Goal: Find specific page/section: Find specific page/section

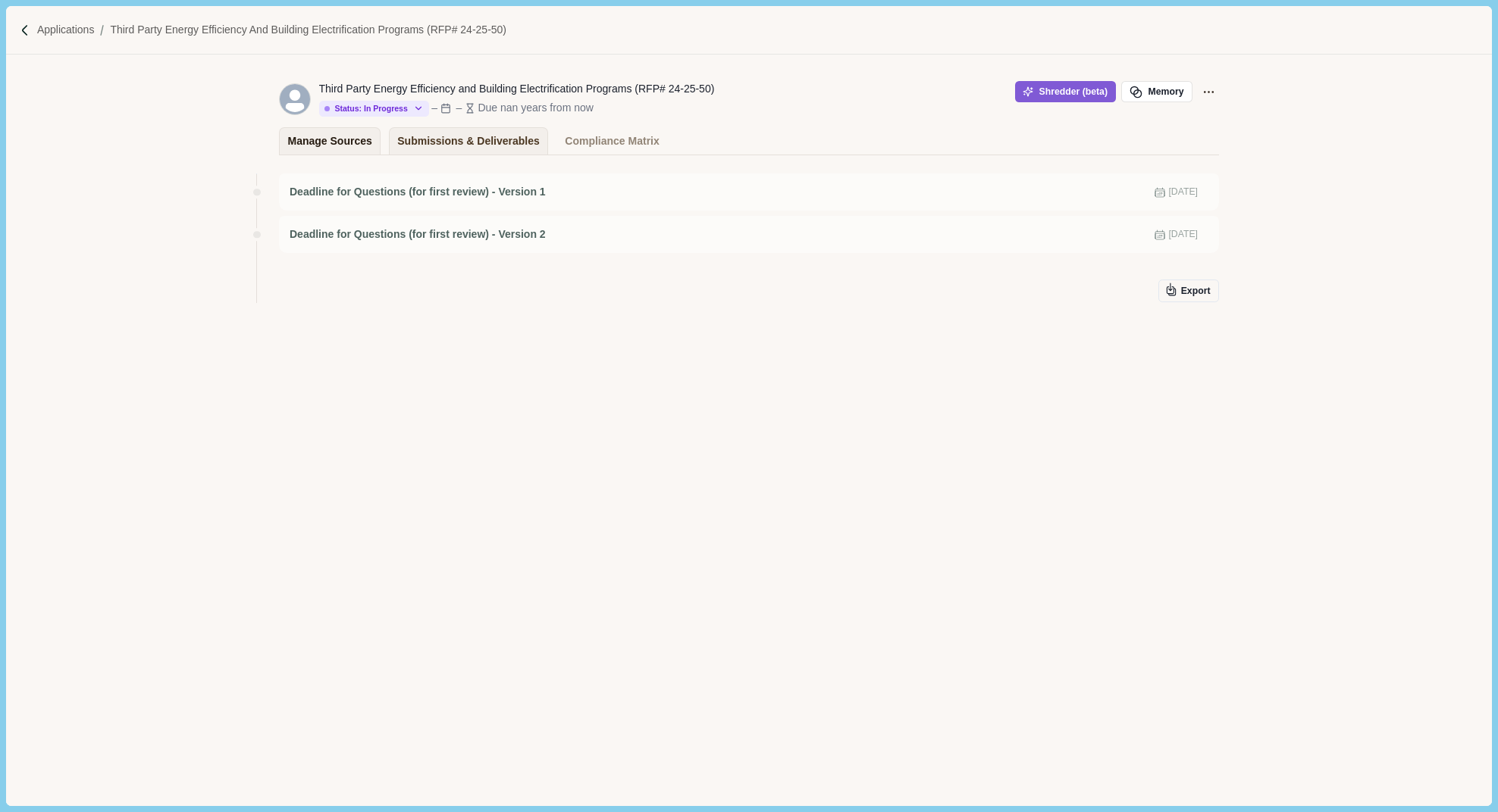
click at [339, 136] on div "Manage Sources" at bounding box center [329, 141] width 84 height 26
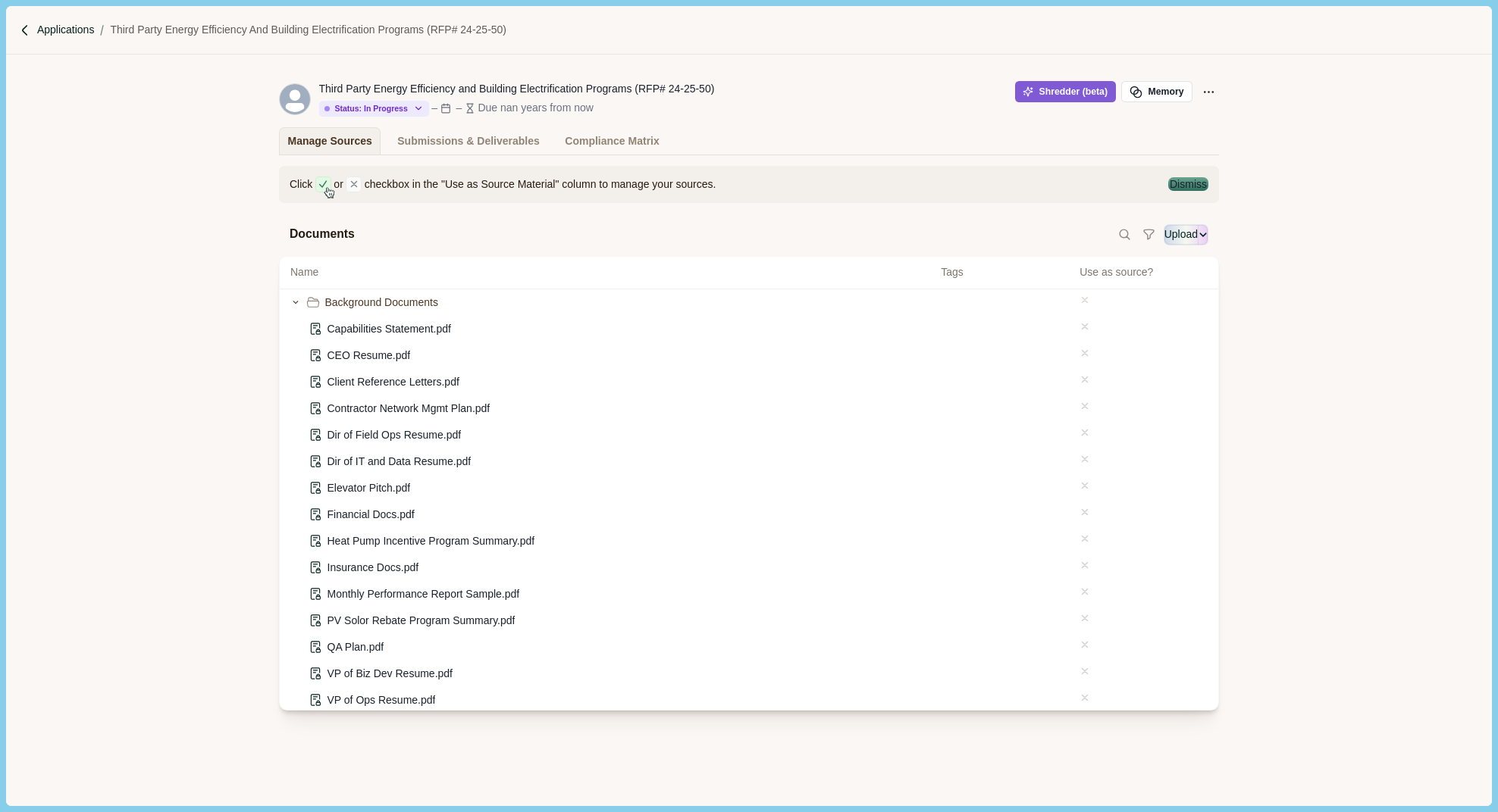
click at [76, 31] on p "Applications" at bounding box center [66, 29] width 58 height 16
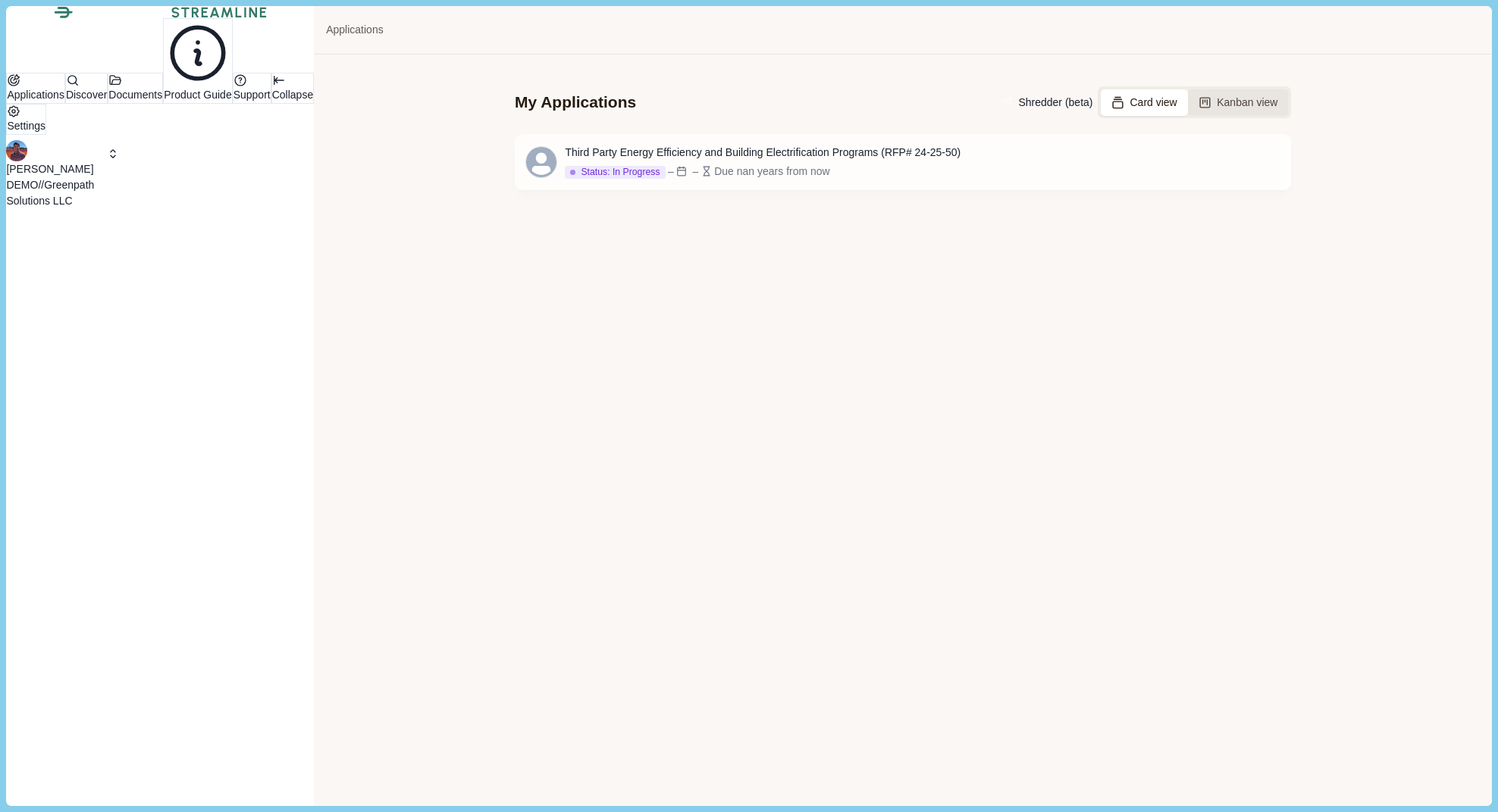
click at [1188, 102] on button "Kanban view" at bounding box center [1238, 103] width 101 height 26
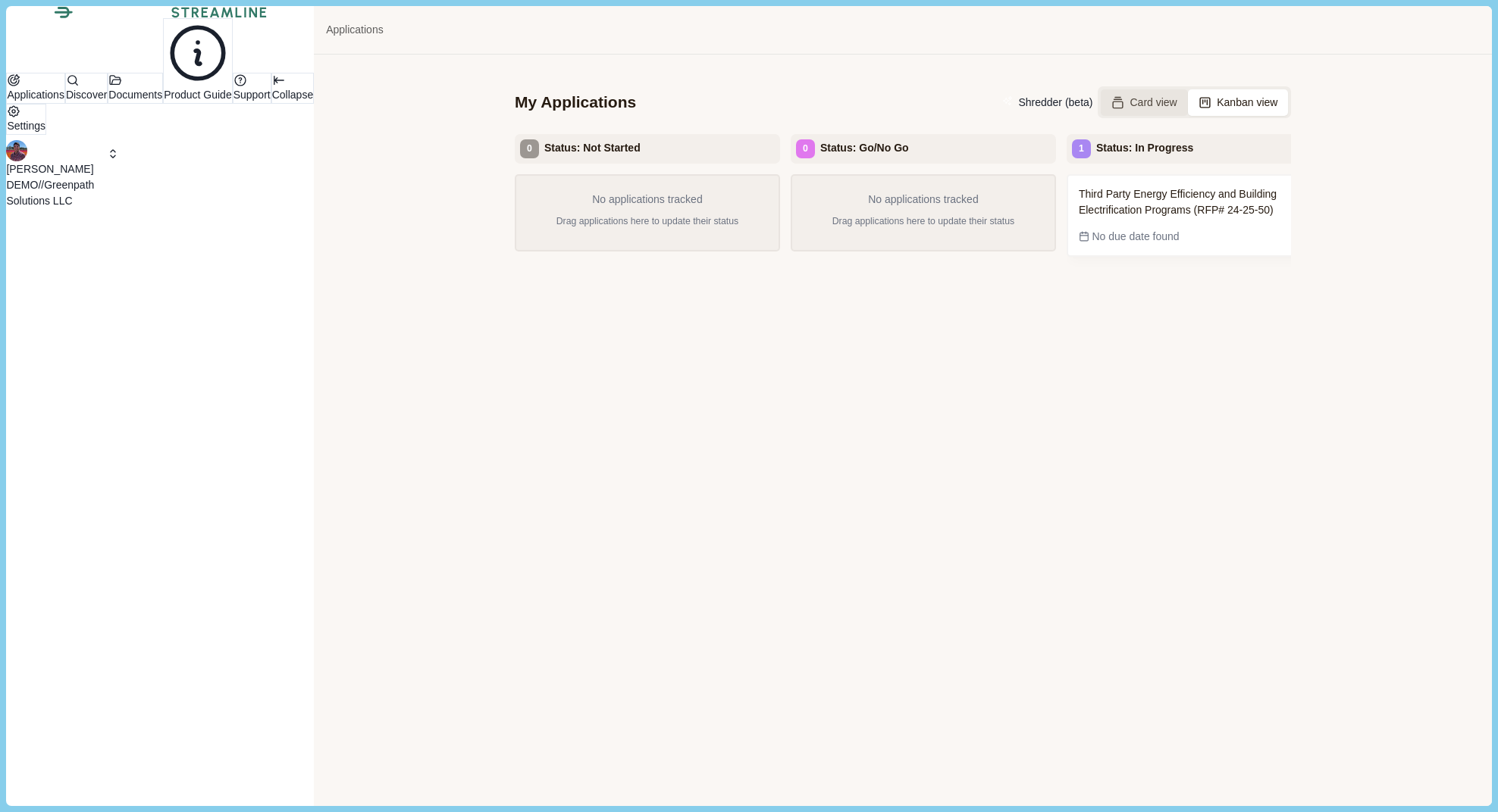
click at [1101, 106] on button "Card view" at bounding box center [1144, 103] width 87 height 26
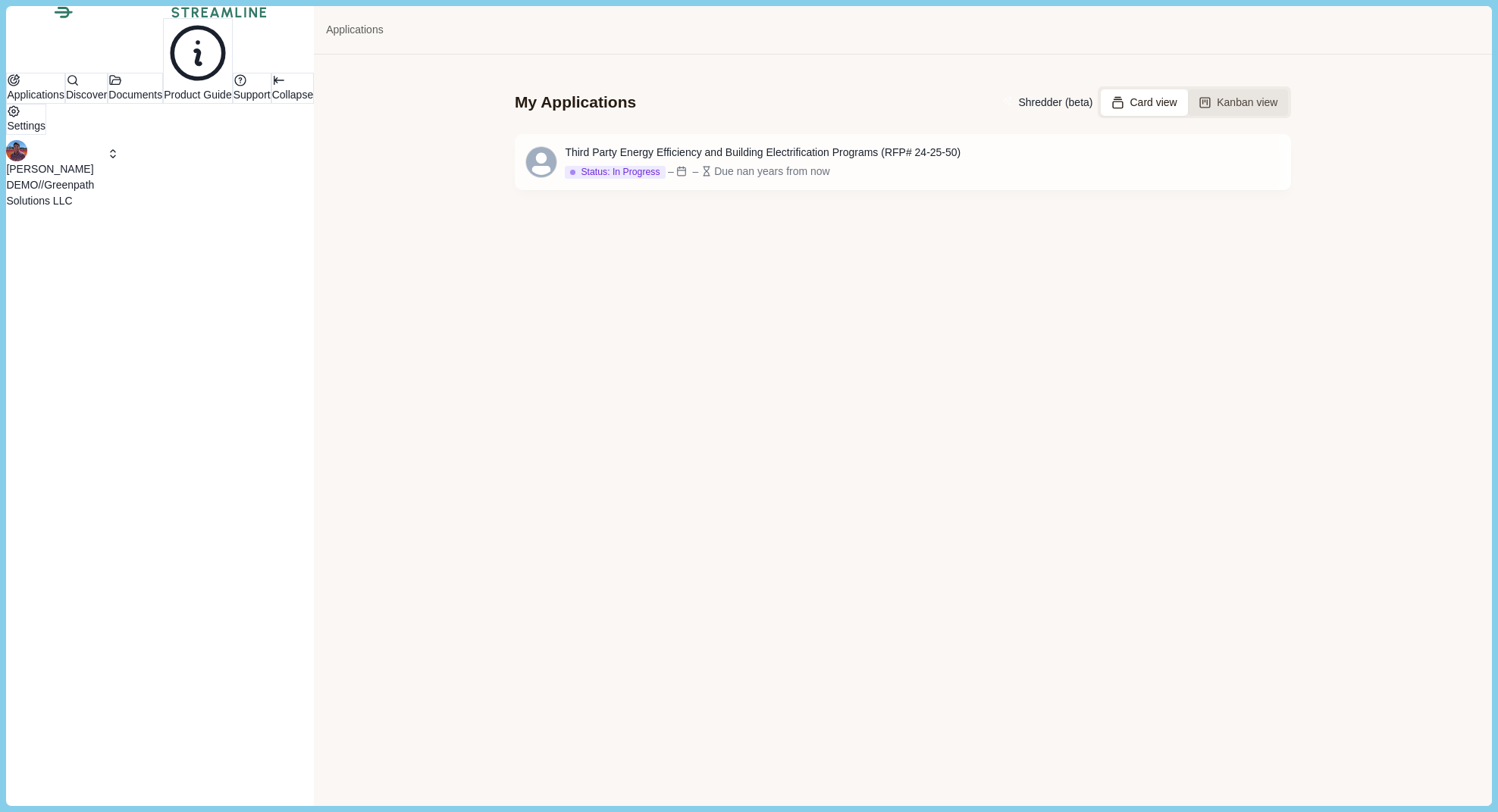
click at [1188, 102] on button "Kanban view" at bounding box center [1238, 103] width 101 height 26
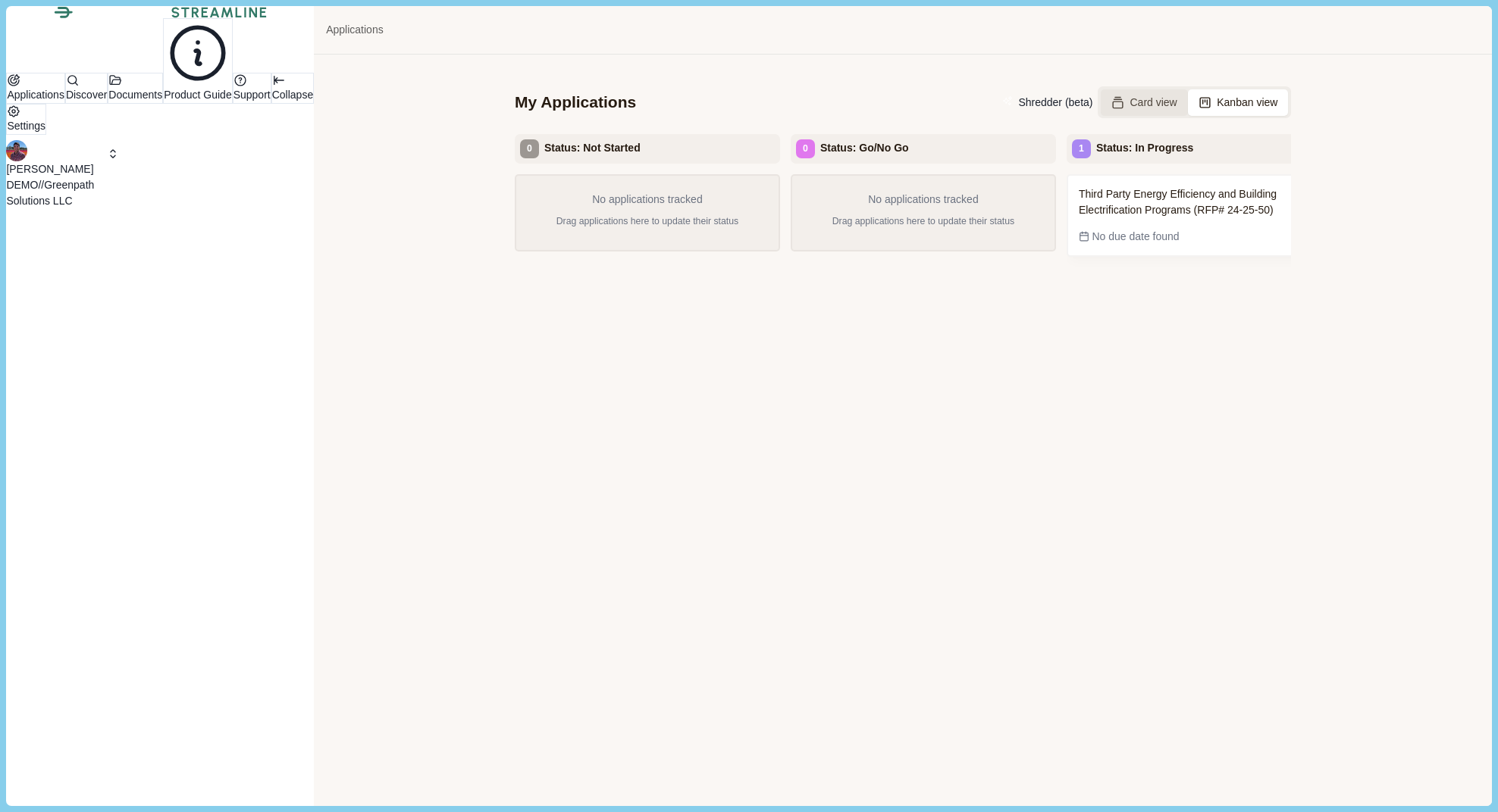
click at [1101, 105] on button "Card view" at bounding box center [1144, 103] width 87 height 26
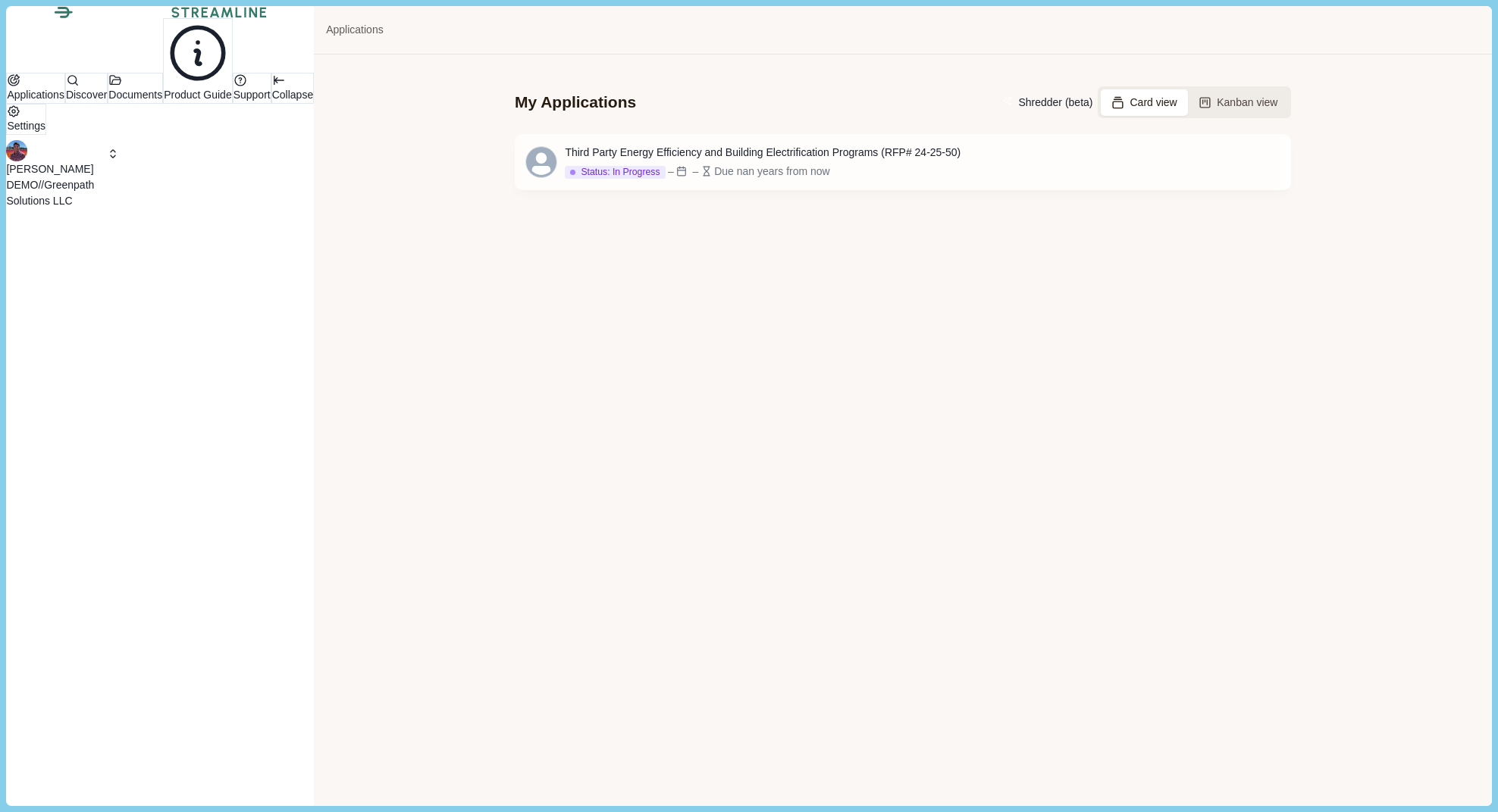
click at [1112, 109] on icon at bounding box center [1118, 103] width 14 height 14
click at [1101, 109] on button "Card view" at bounding box center [1144, 103] width 87 height 26
click at [1188, 103] on button "Kanban view" at bounding box center [1238, 103] width 101 height 26
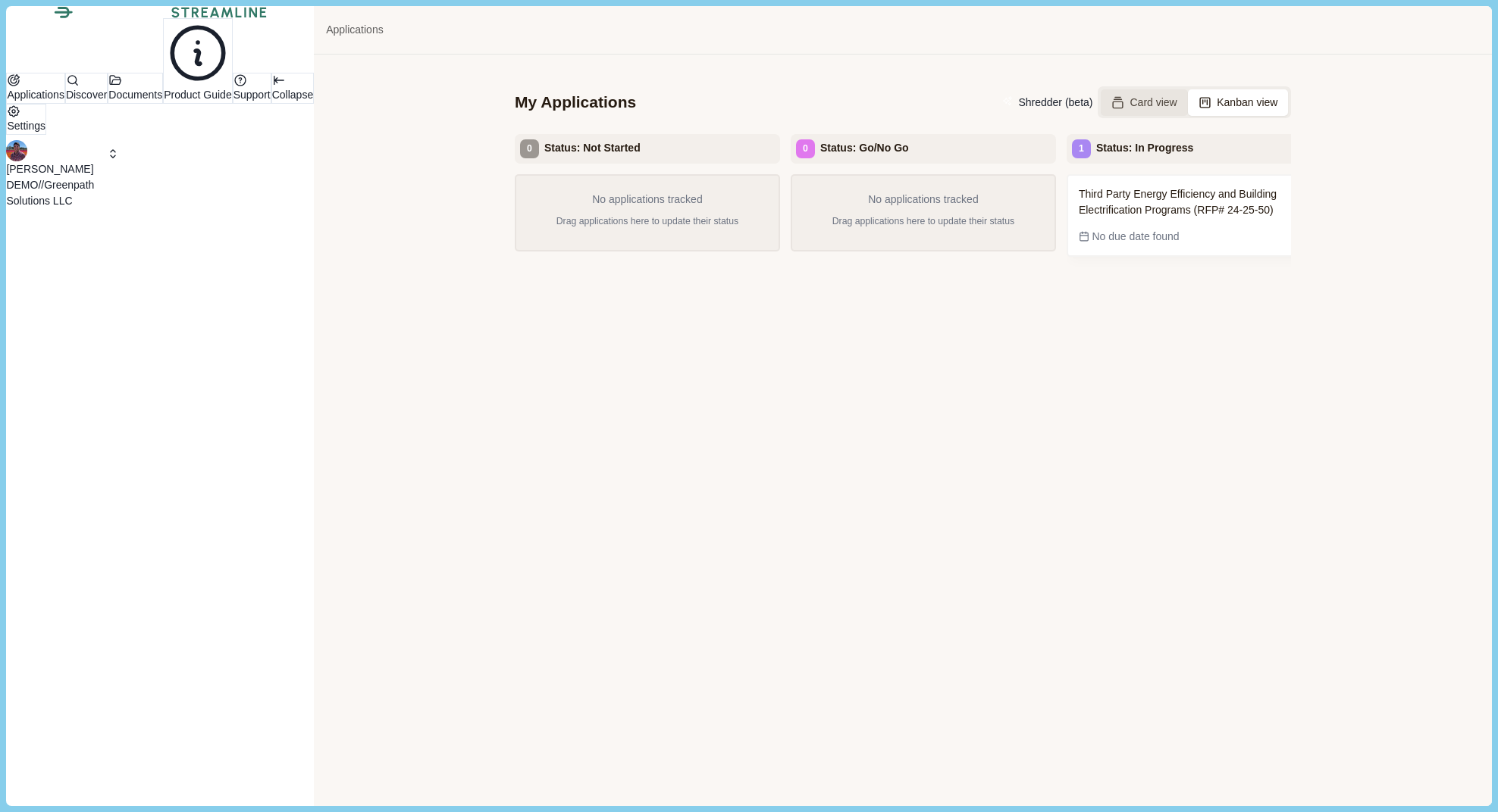
click at [1101, 99] on button "Card view" at bounding box center [1144, 103] width 87 height 26
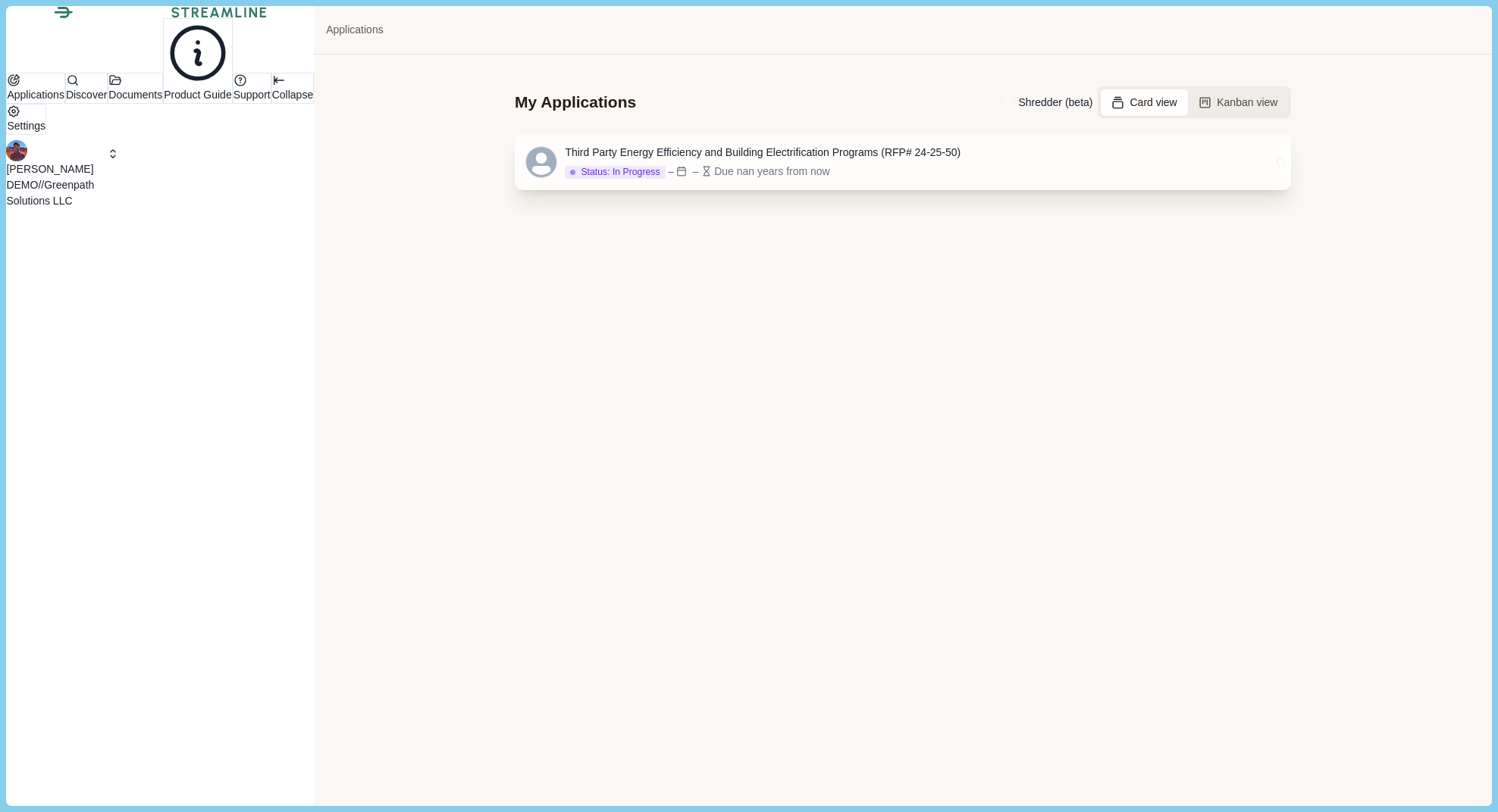
click at [931, 155] on div "Third Party Energy Efficiency and Building Electrification Programs (RFP# 24-25…" at bounding box center [903, 162] width 776 height 56
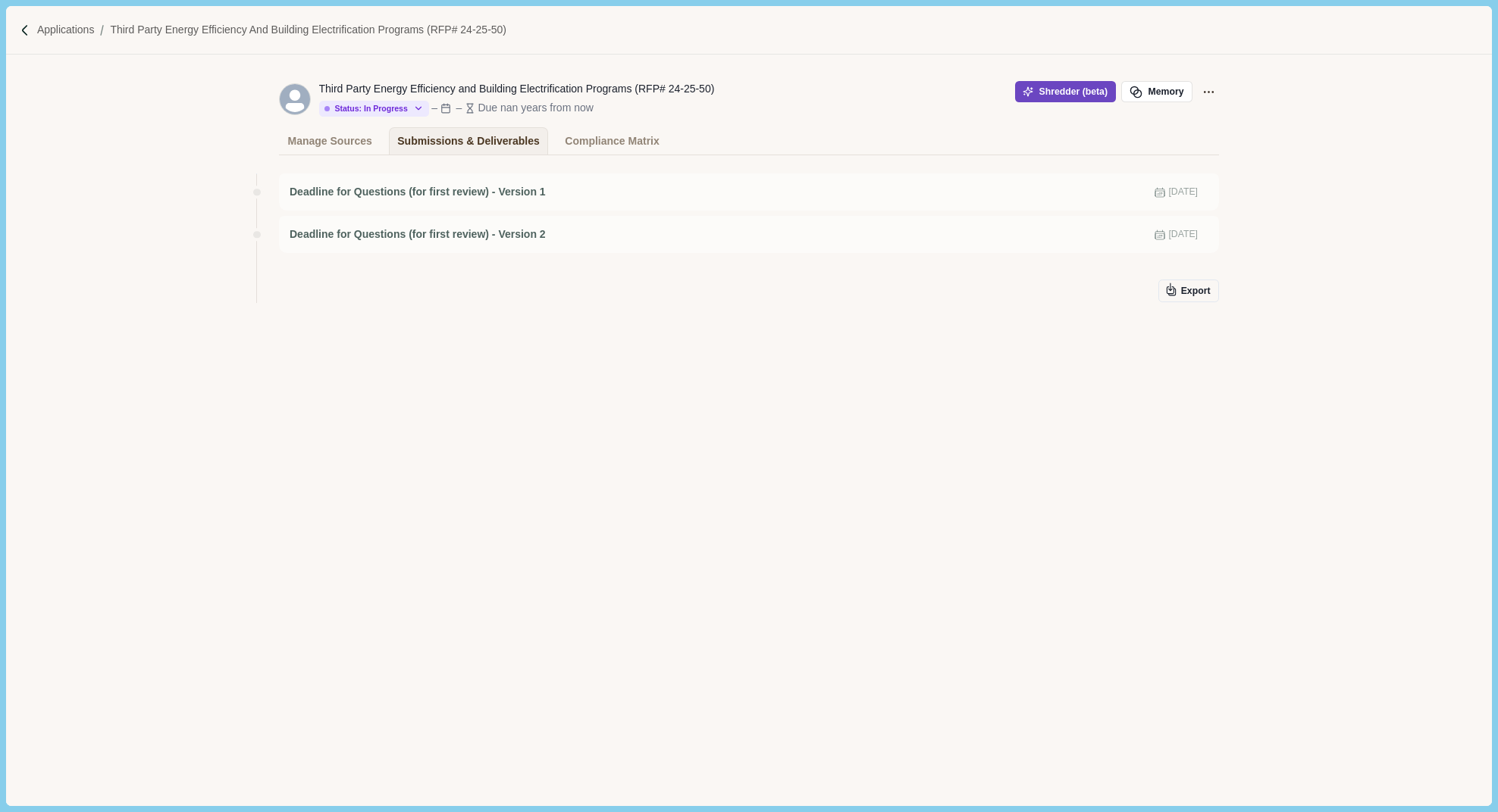
click at [1049, 96] on button "Shredder (beta)" at bounding box center [1065, 92] width 101 height 22
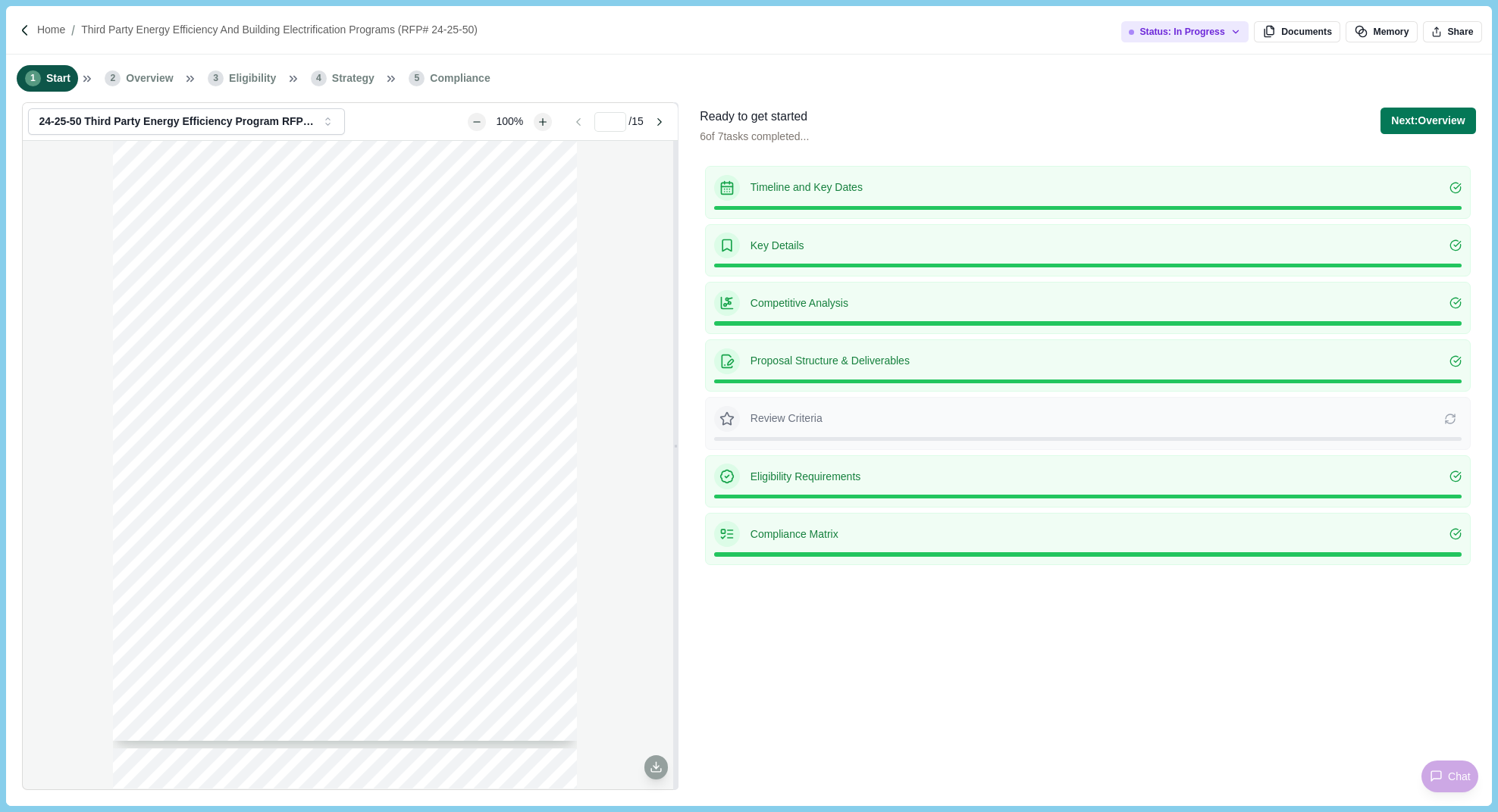
click at [145, 77] on span "Overview" at bounding box center [149, 78] width 47 height 16
